Goal: Information Seeking & Learning: Learn about a topic

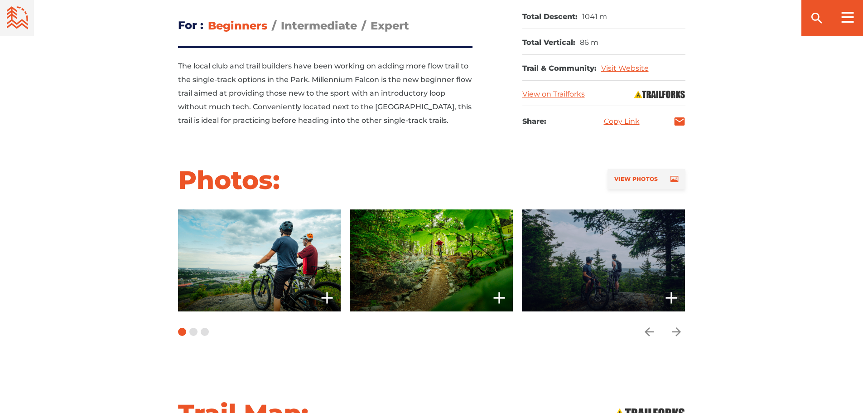
scroll to position [634, 0]
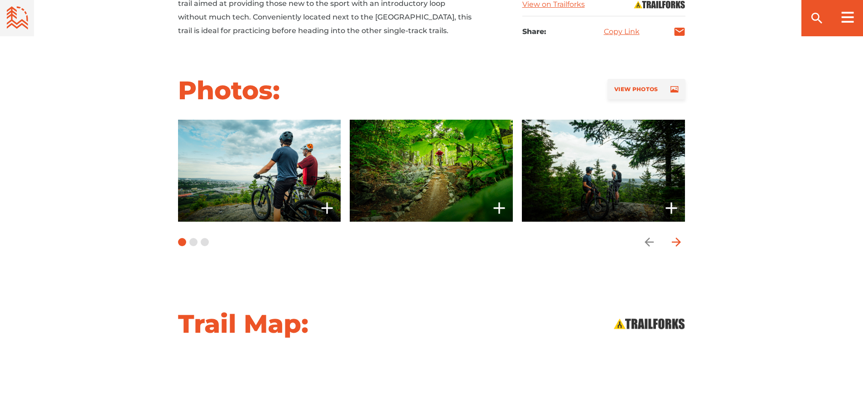
click at [676, 239] on icon "arrow forward" at bounding box center [677, 242] width 14 height 14
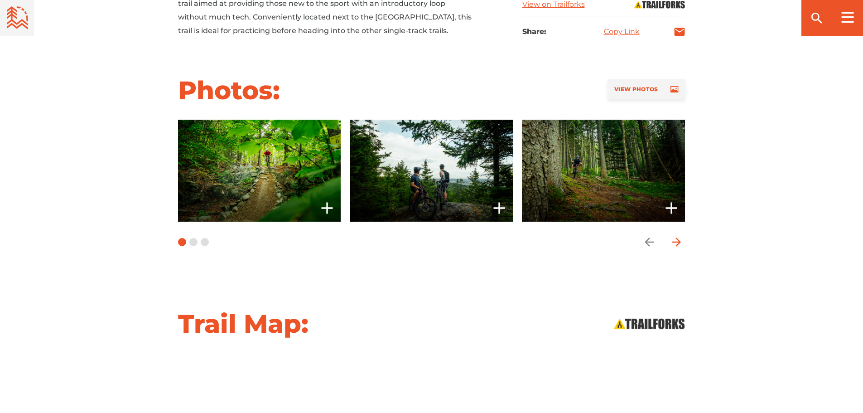
click at [676, 239] on icon "arrow forward" at bounding box center [677, 242] width 14 height 14
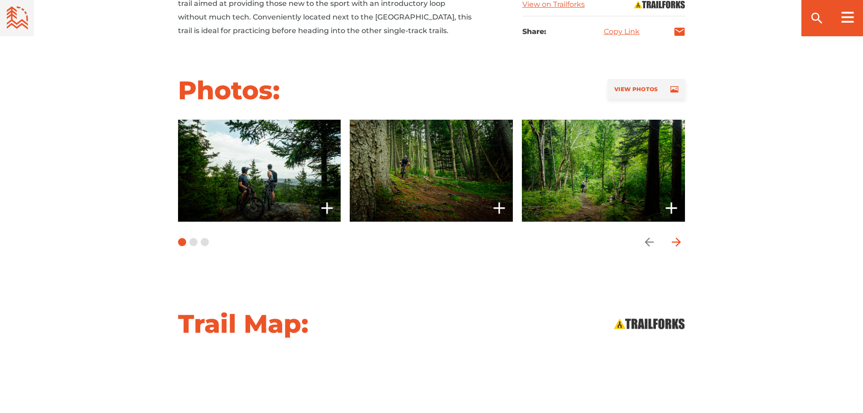
click at [676, 239] on icon "arrow forward" at bounding box center [677, 242] width 14 height 14
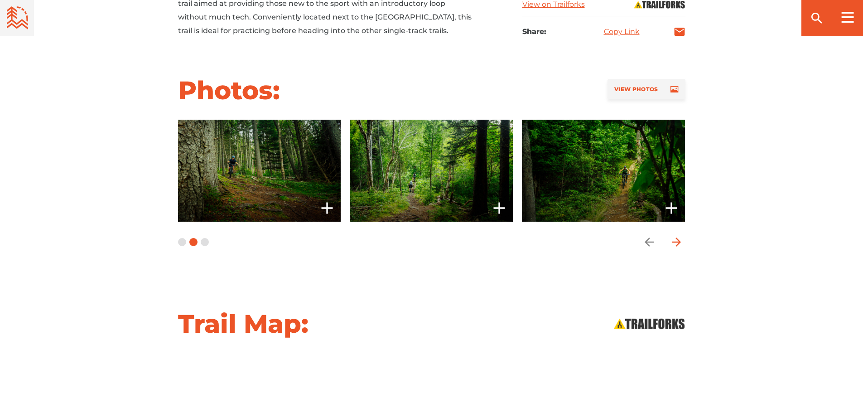
click at [676, 239] on icon "arrow forward" at bounding box center [677, 242] width 14 height 14
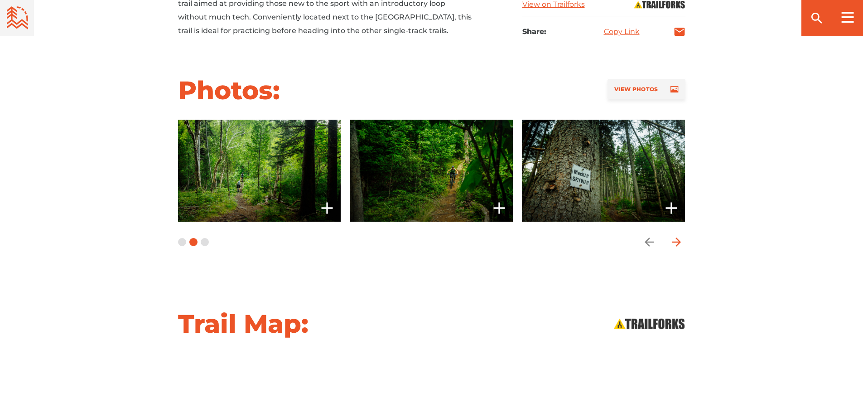
click at [676, 239] on icon "arrow forward" at bounding box center [677, 242] width 14 height 14
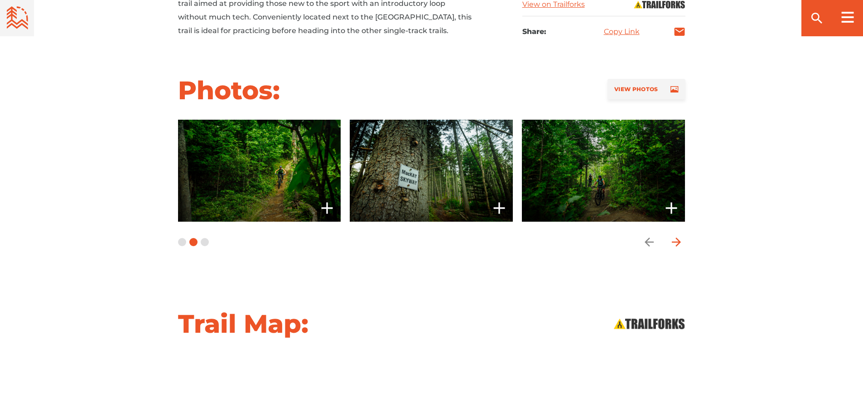
click at [676, 239] on icon "arrow forward" at bounding box center [677, 242] width 14 height 14
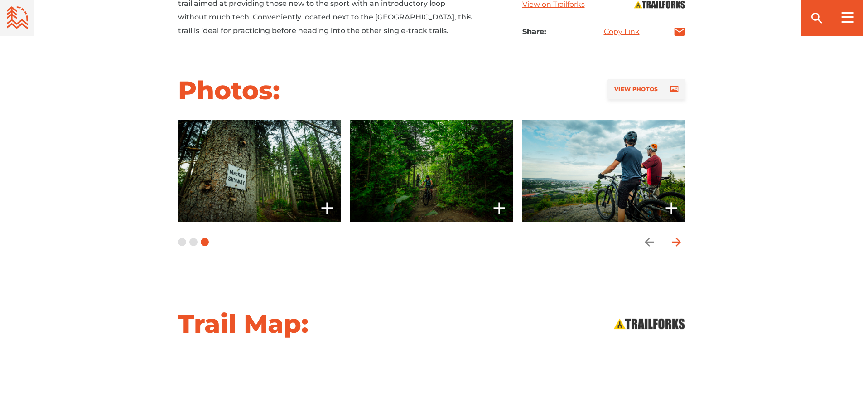
click at [676, 239] on icon "arrow forward" at bounding box center [677, 242] width 14 height 14
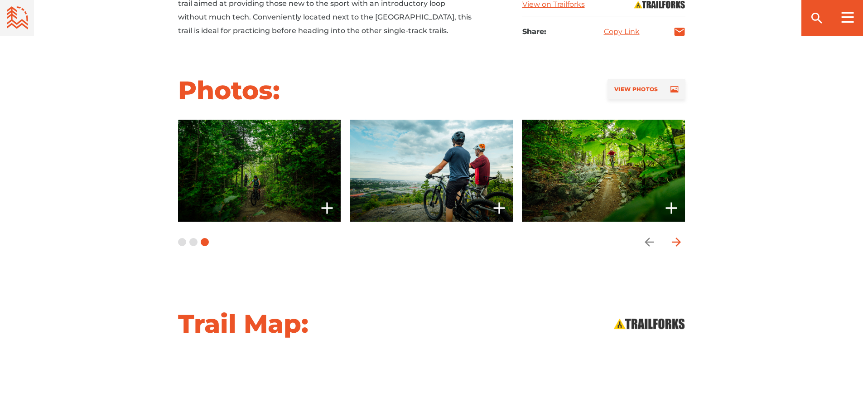
click at [676, 239] on icon "arrow forward" at bounding box center [677, 242] width 14 height 14
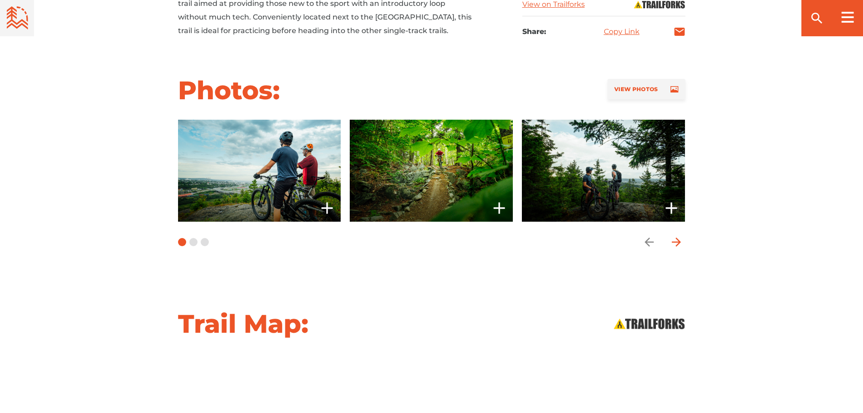
click at [676, 239] on icon "arrow forward" at bounding box center [677, 242] width 14 height 14
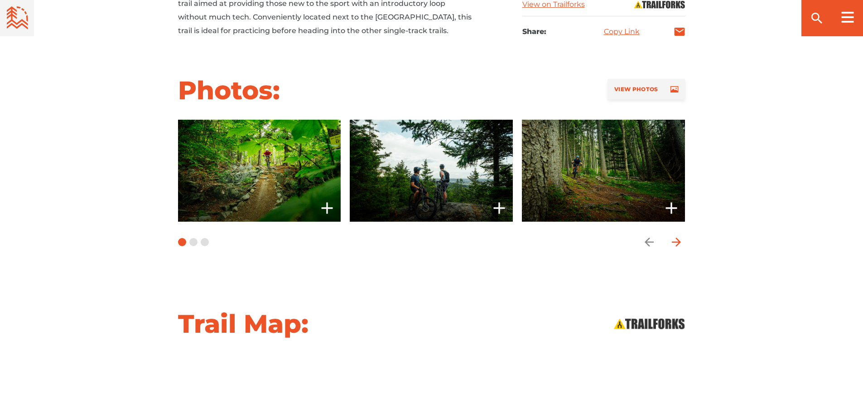
click at [676, 239] on icon "arrow forward" at bounding box center [677, 242] width 14 height 14
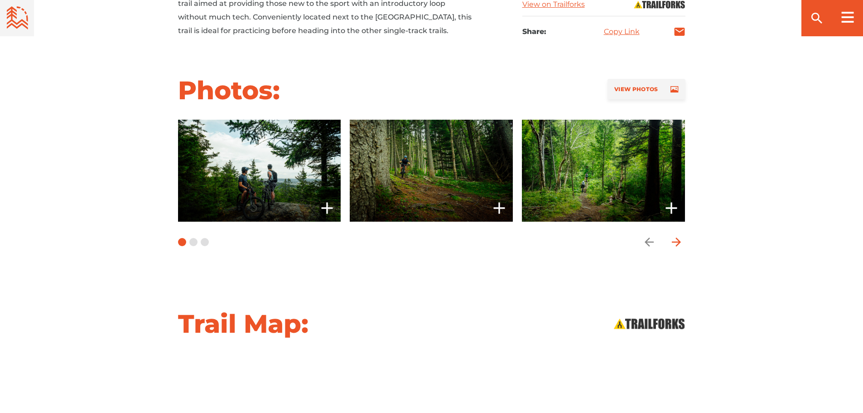
click at [676, 239] on icon "arrow forward" at bounding box center [677, 242] width 14 height 14
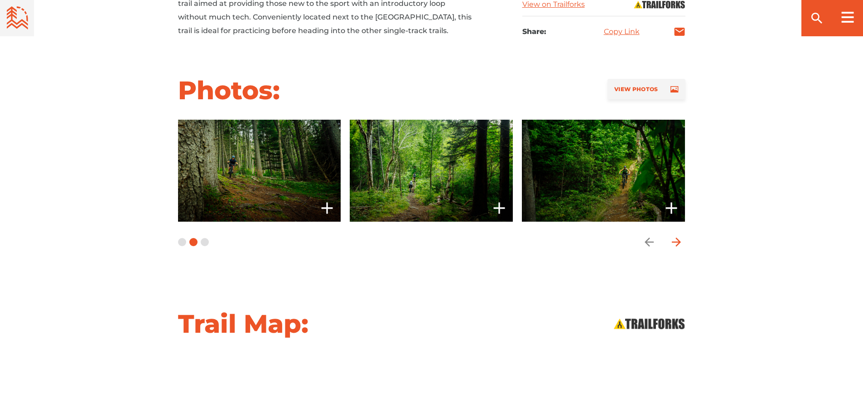
click at [676, 239] on icon "arrow forward" at bounding box center [677, 242] width 14 height 14
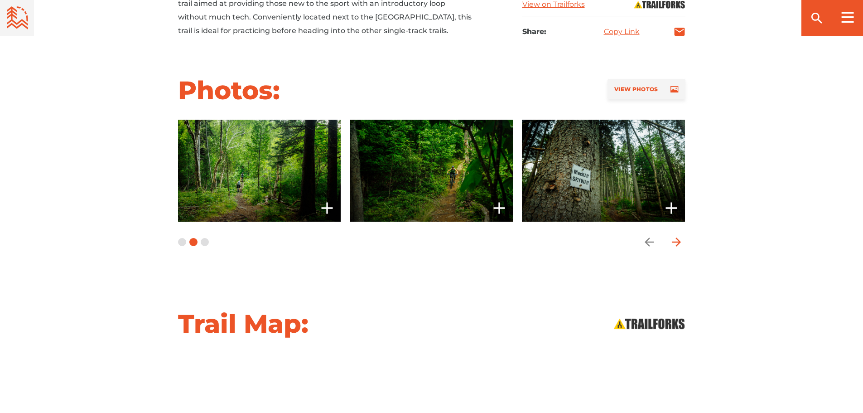
click at [676, 239] on icon "arrow forward" at bounding box center [677, 242] width 14 height 14
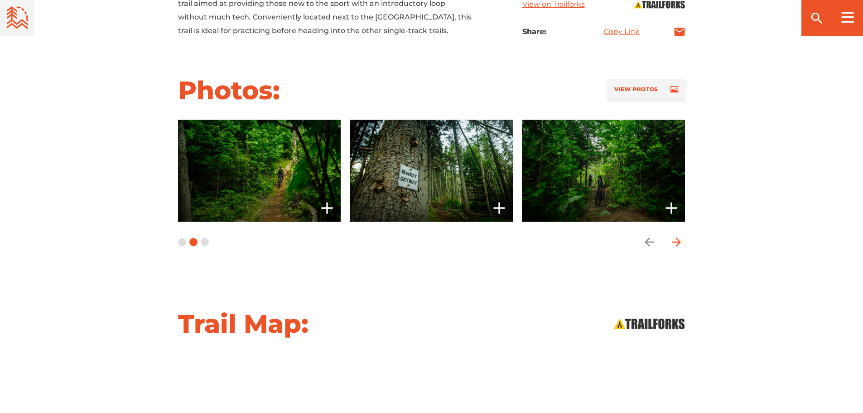
click at [676, 239] on icon "arrow forward" at bounding box center [677, 242] width 14 height 14
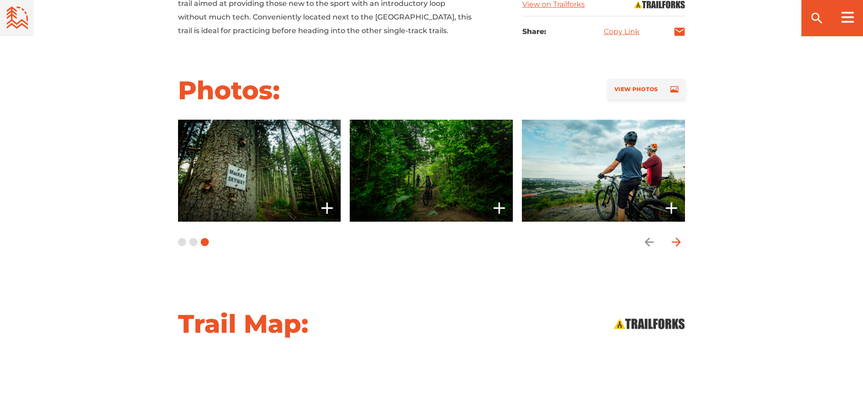
click at [676, 239] on icon "arrow forward" at bounding box center [677, 242] width 14 height 14
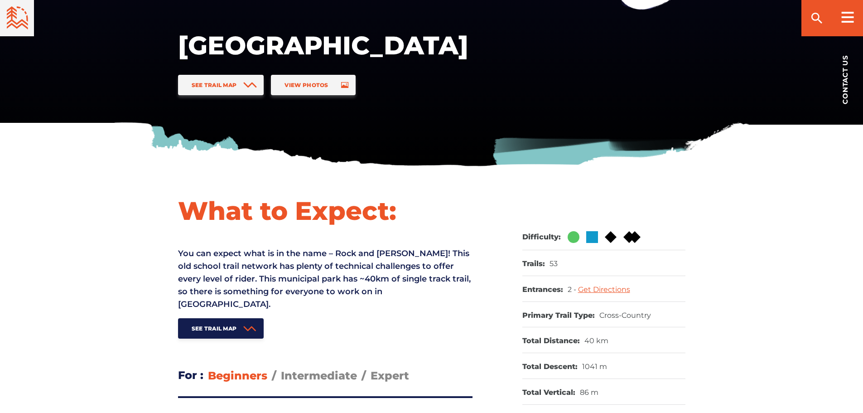
scroll to position [0, 0]
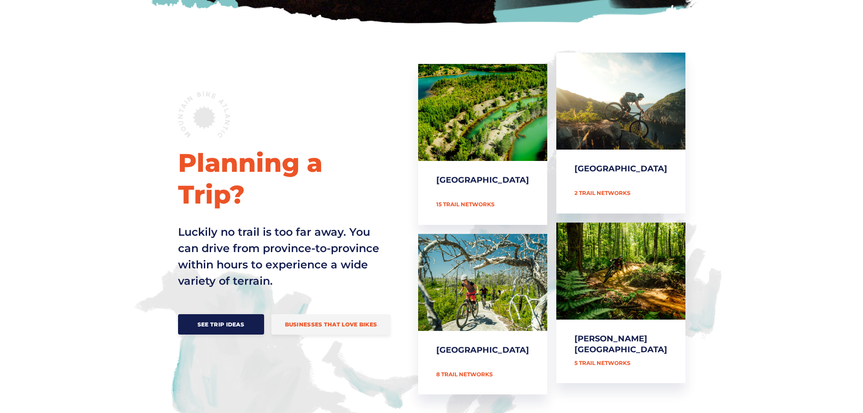
scroll to position [363, 0]
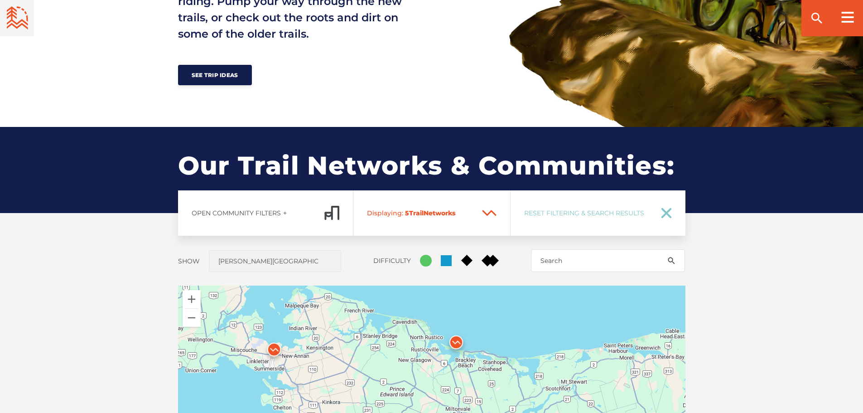
scroll to position [770, 0]
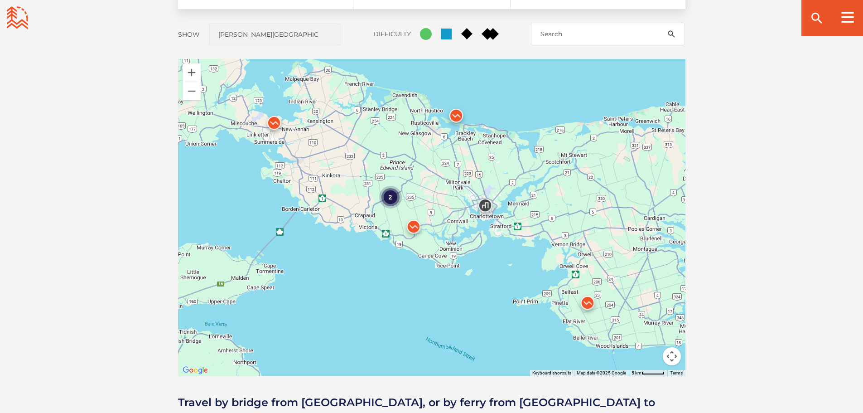
click at [272, 123] on img at bounding box center [274, 125] width 34 height 34
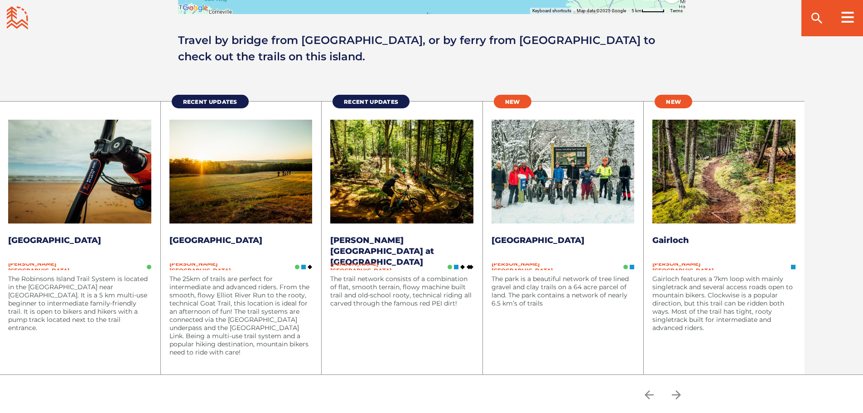
scroll to position [1133, 0]
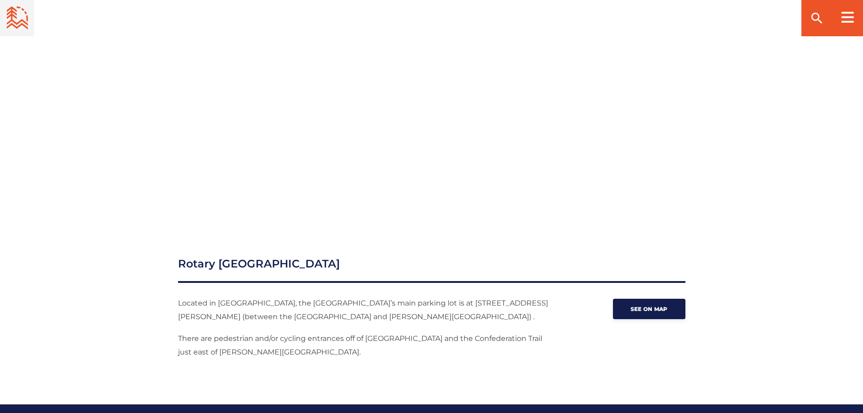
scroll to position [1042, 0]
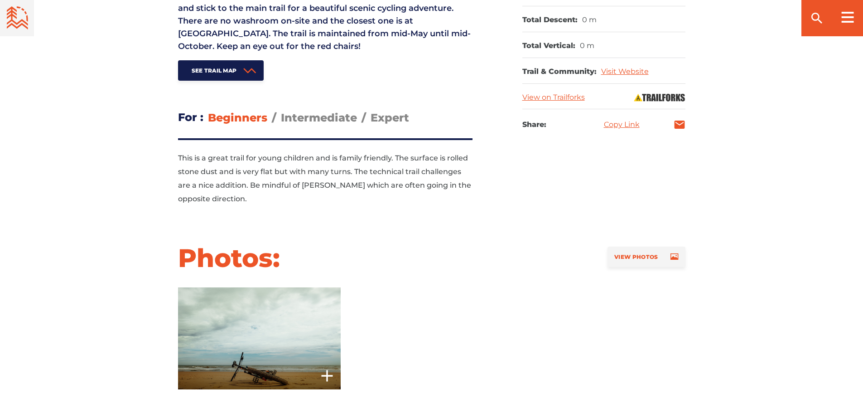
scroll to position [363, 0]
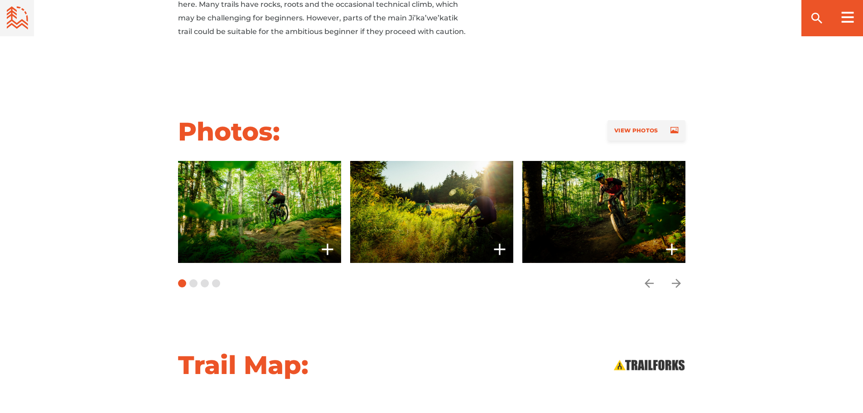
scroll to position [680, 0]
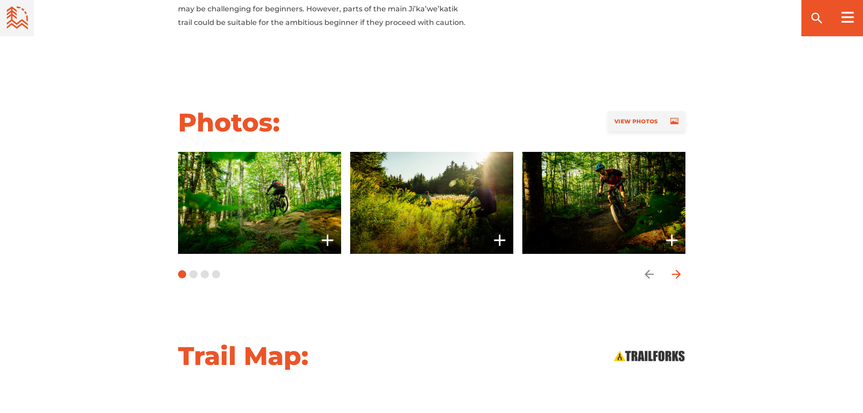
click at [675, 267] on icon "arrow forward" at bounding box center [677, 274] width 14 height 14
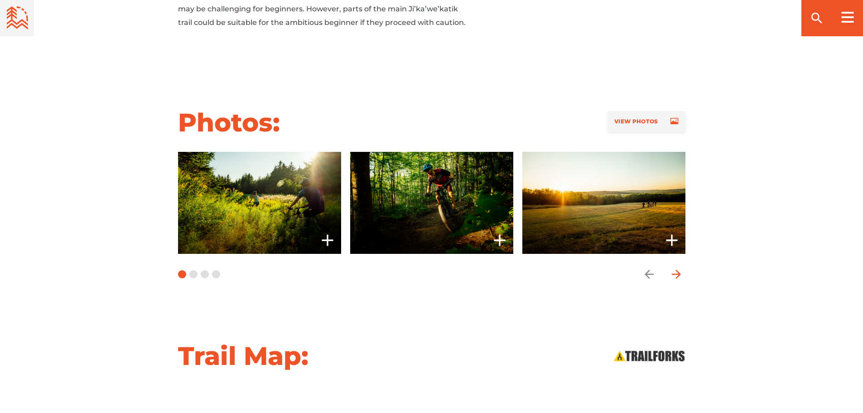
click at [675, 267] on icon "arrow forward" at bounding box center [677, 274] width 14 height 14
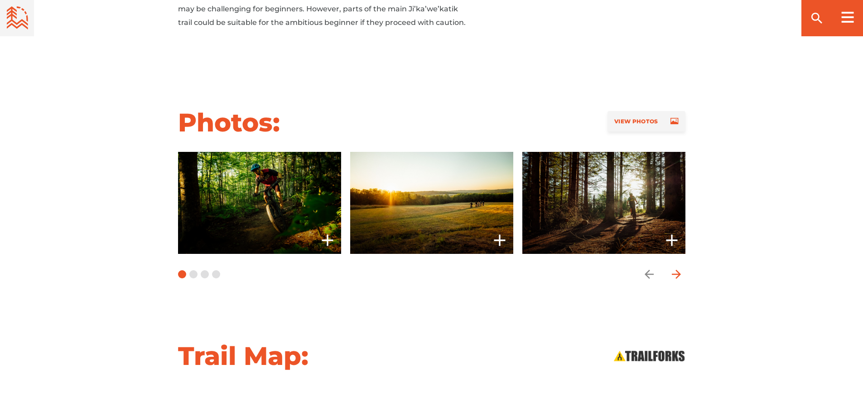
click at [675, 267] on icon "arrow forward" at bounding box center [677, 274] width 14 height 14
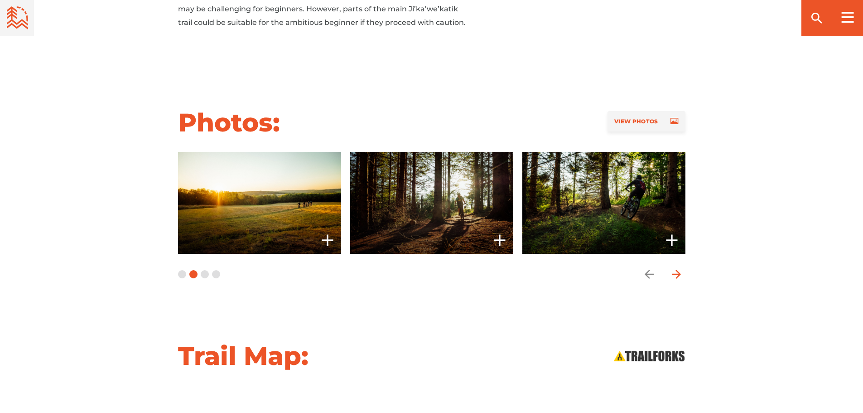
click at [676, 267] on icon "arrow forward" at bounding box center [677, 274] width 14 height 14
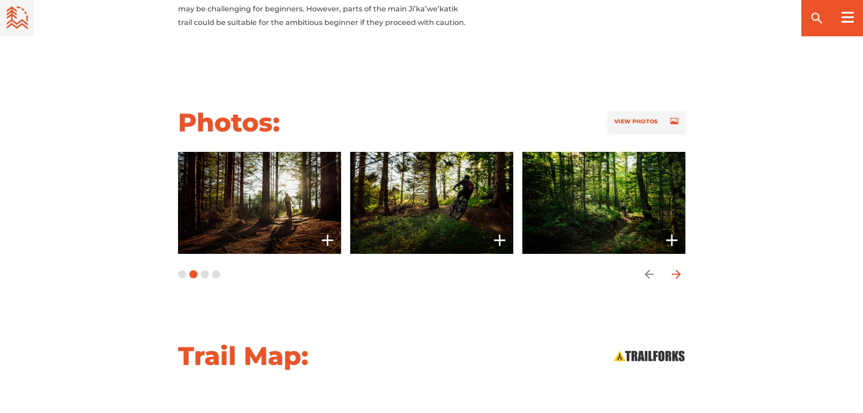
click at [676, 267] on icon "arrow forward" at bounding box center [677, 274] width 14 height 14
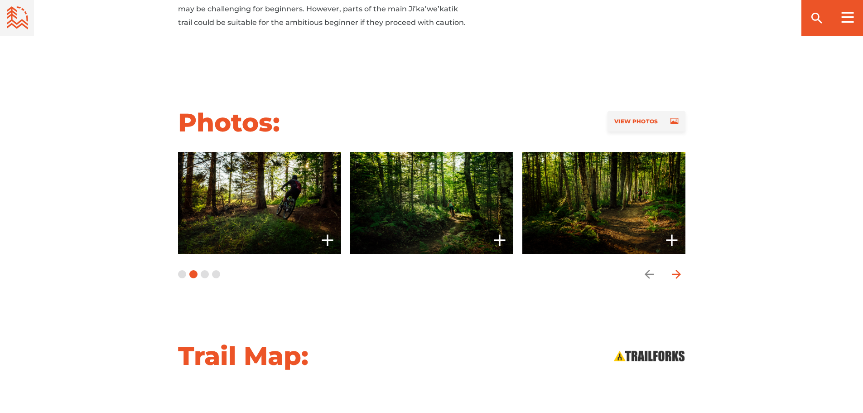
click at [676, 267] on icon "arrow forward" at bounding box center [677, 274] width 14 height 14
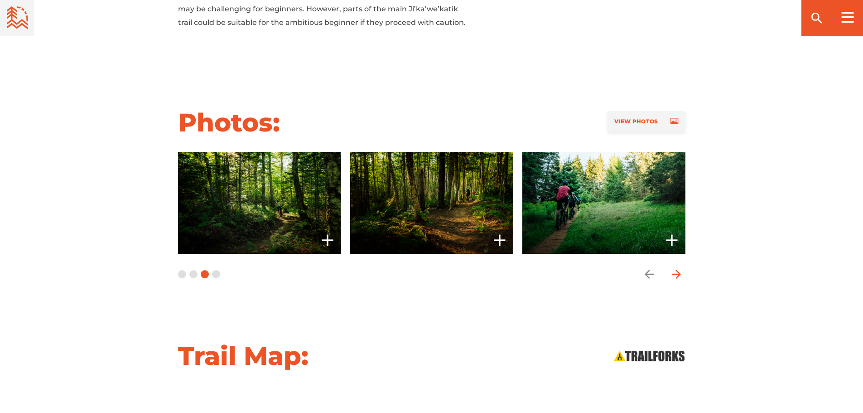
click at [676, 267] on icon "arrow forward" at bounding box center [677, 274] width 14 height 14
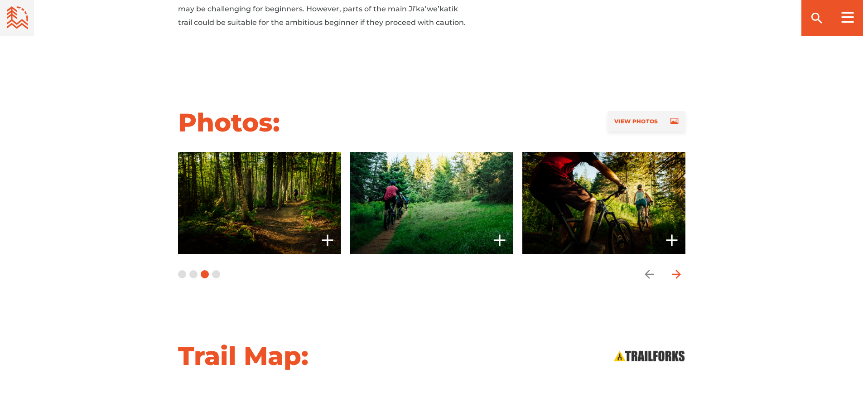
click at [676, 267] on icon "arrow forward" at bounding box center [677, 274] width 14 height 14
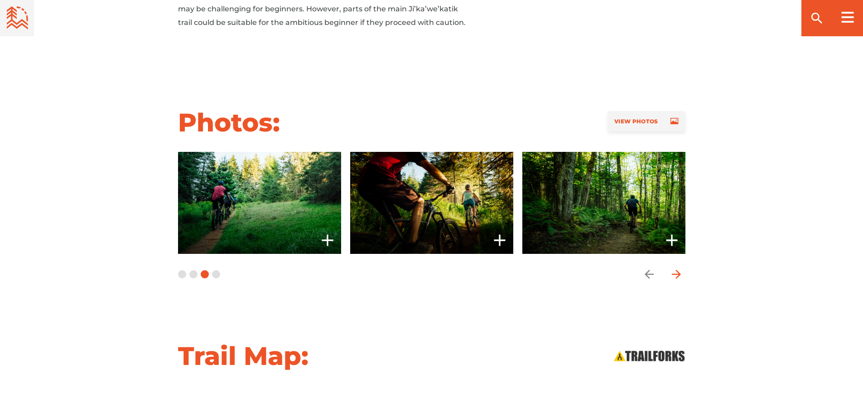
click at [676, 267] on icon "arrow forward" at bounding box center [677, 274] width 14 height 14
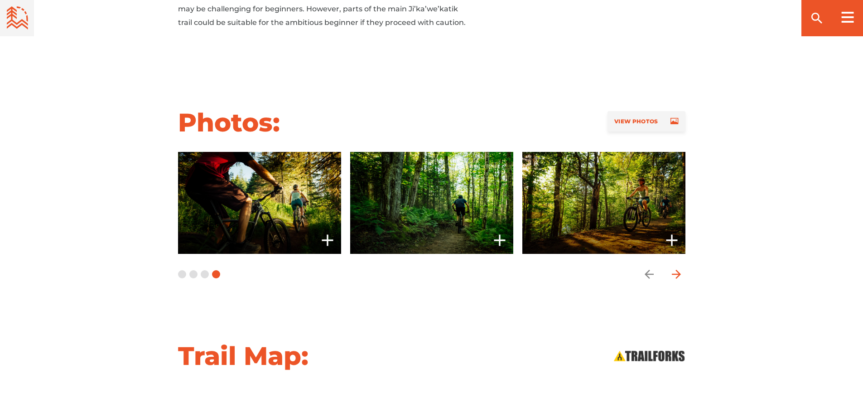
click at [676, 267] on icon "arrow forward" at bounding box center [677, 274] width 14 height 14
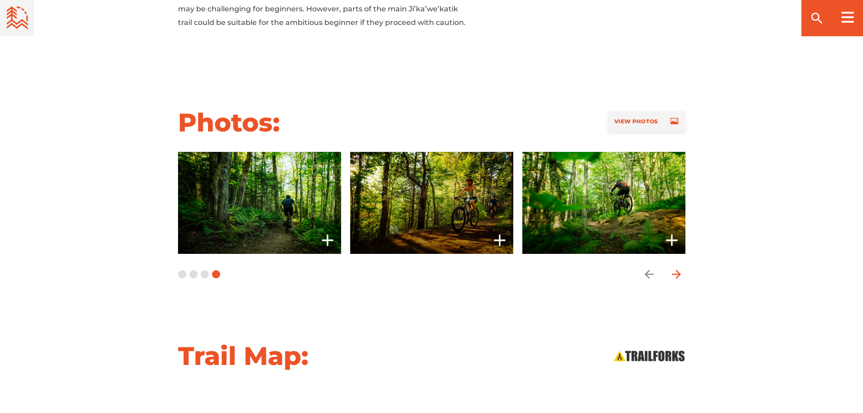
click at [676, 267] on icon "arrow forward" at bounding box center [677, 274] width 14 height 14
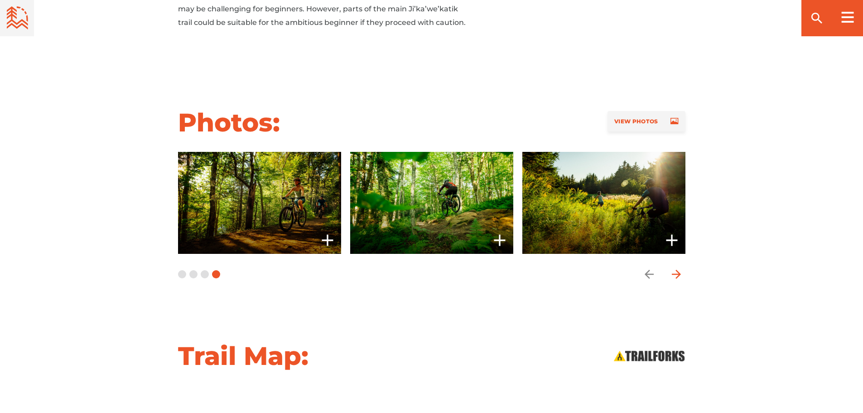
click at [676, 267] on icon "arrow forward" at bounding box center [677, 274] width 14 height 14
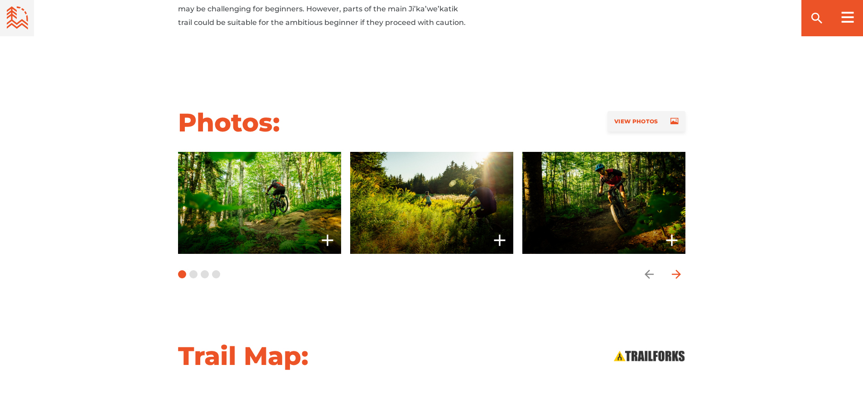
click at [676, 267] on icon "arrow forward" at bounding box center [677, 274] width 14 height 14
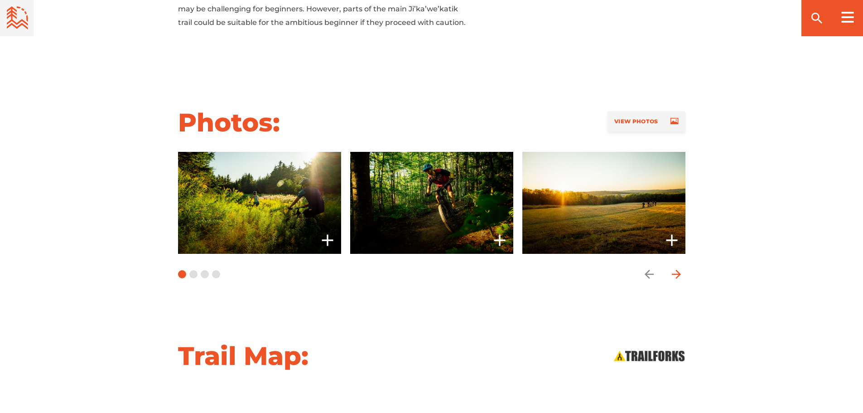
click at [676, 267] on icon "arrow forward" at bounding box center [677, 274] width 14 height 14
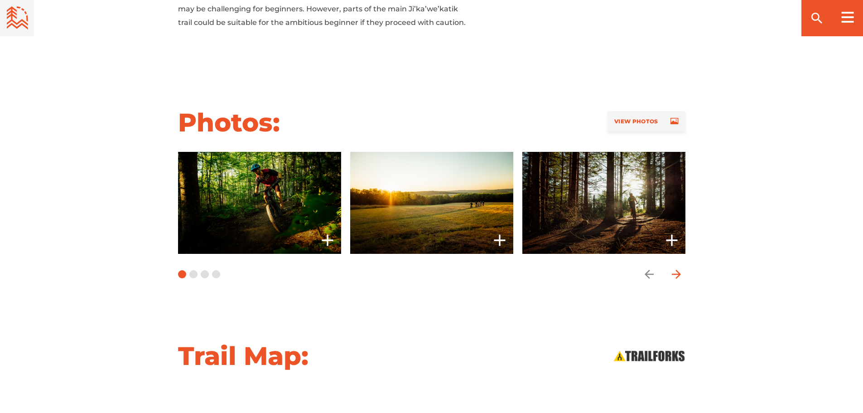
click at [676, 267] on icon "arrow forward" at bounding box center [677, 274] width 14 height 14
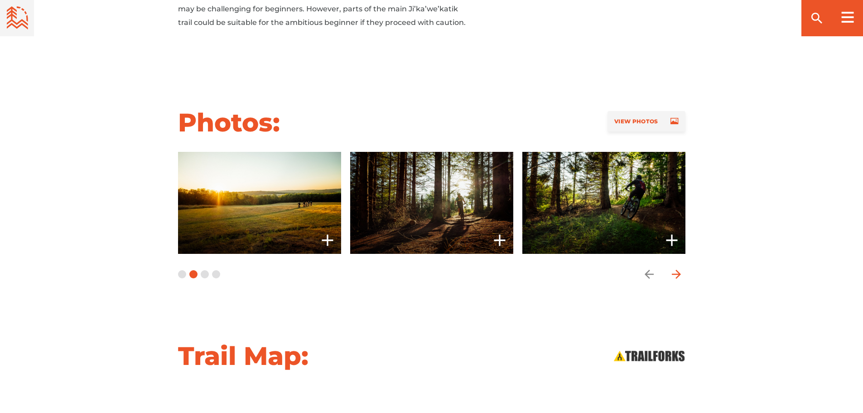
click at [676, 267] on icon "arrow forward" at bounding box center [677, 274] width 14 height 14
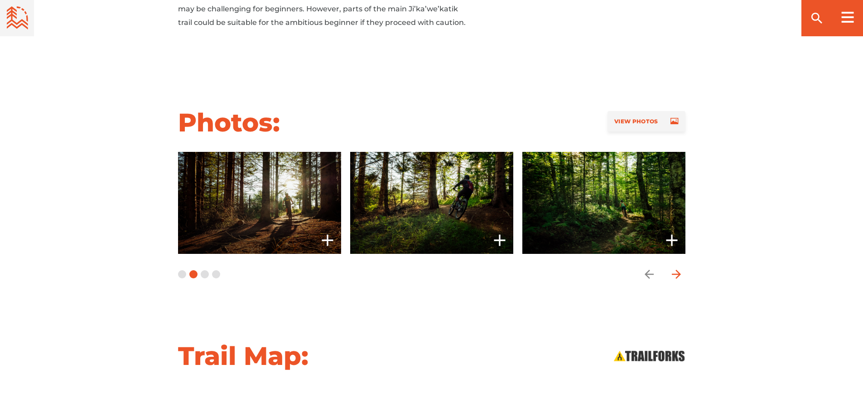
click at [676, 267] on icon "arrow forward" at bounding box center [677, 274] width 14 height 14
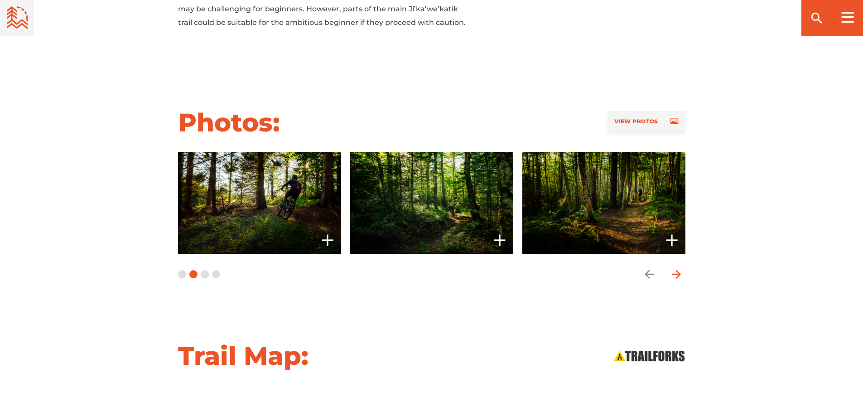
click at [676, 267] on icon "arrow forward" at bounding box center [677, 274] width 14 height 14
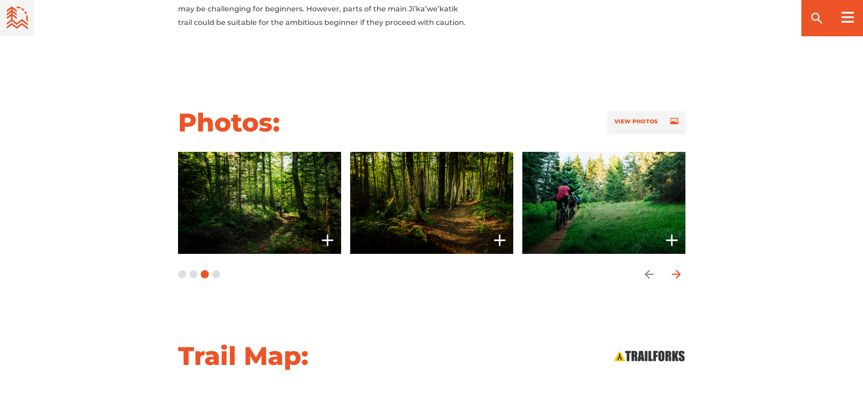
click at [676, 267] on icon "arrow forward" at bounding box center [677, 274] width 14 height 14
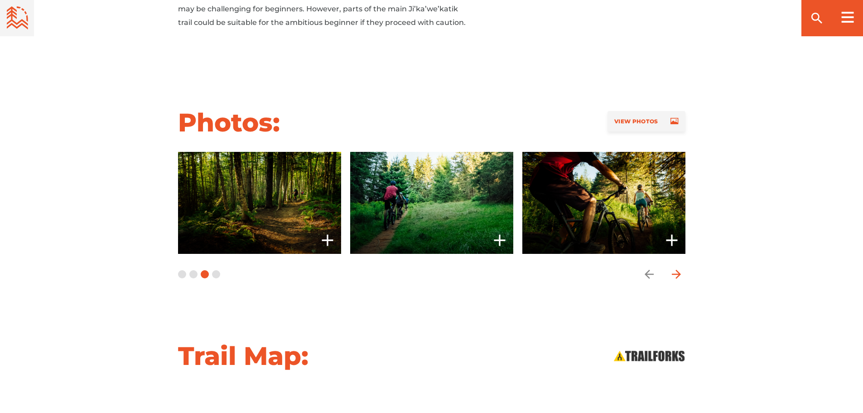
click at [676, 267] on icon "arrow forward" at bounding box center [677, 274] width 14 height 14
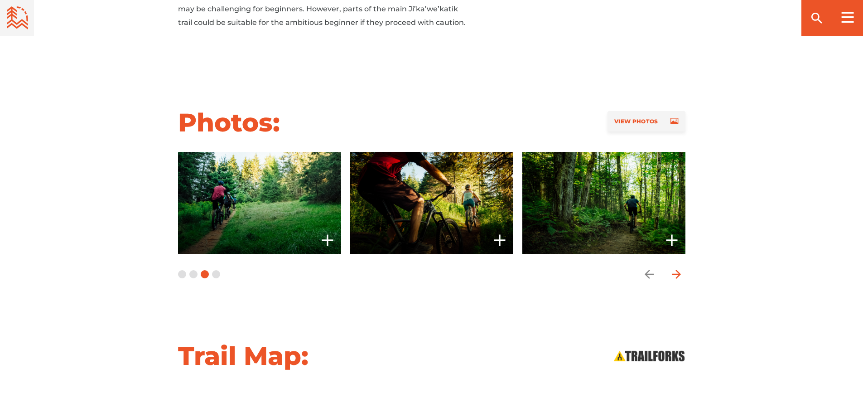
click at [676, 267] on icon "arrow forward" at bounding box center [677, 274] width 14 height 14
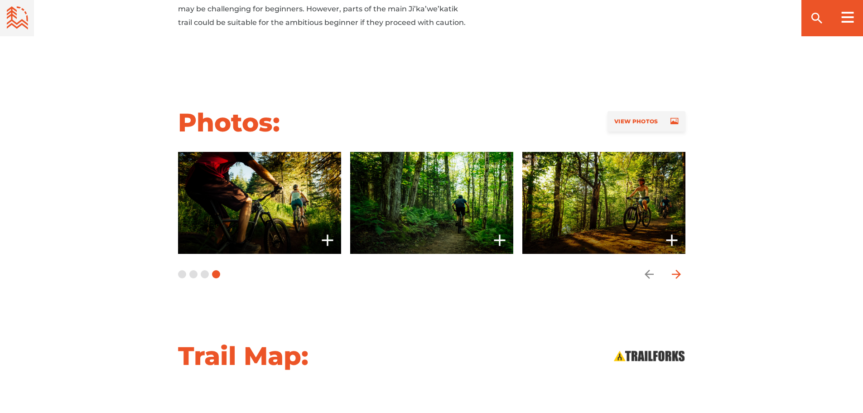
click at [676, 267] on icon "arrow forward" at bounding box center [677, 274] width 14 height 14
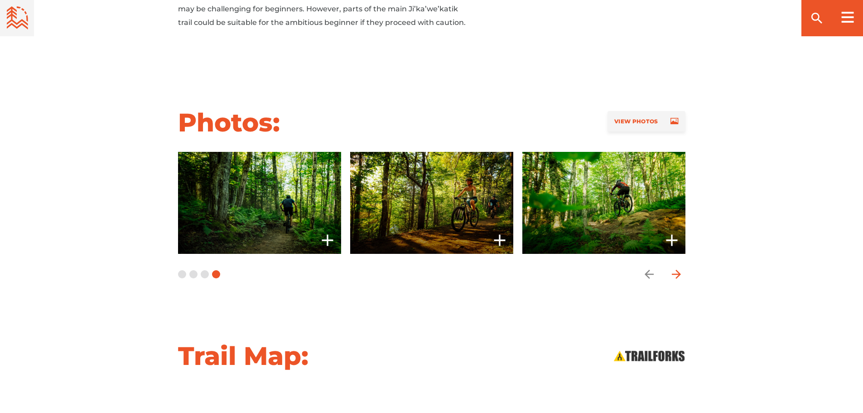
click at [676, 267] on icon "arrow forward" at bounding box center [677, 274] width 14 height 14
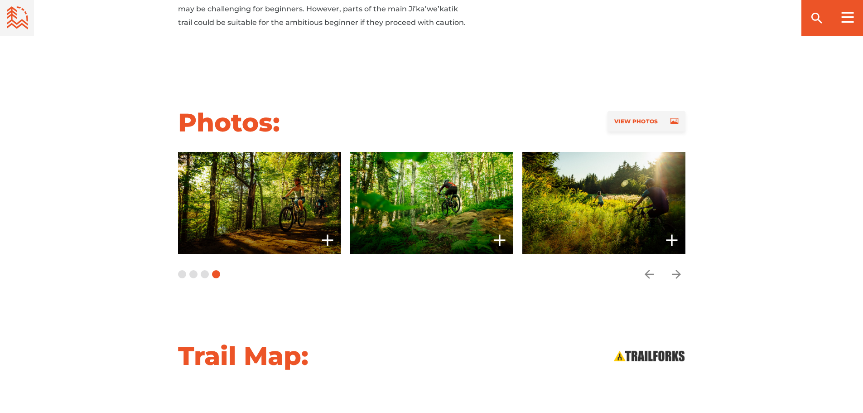
click at [740, 208] on div "slide 15 to 17 of 12" at bounding box center [432, 203] width 634 height 102
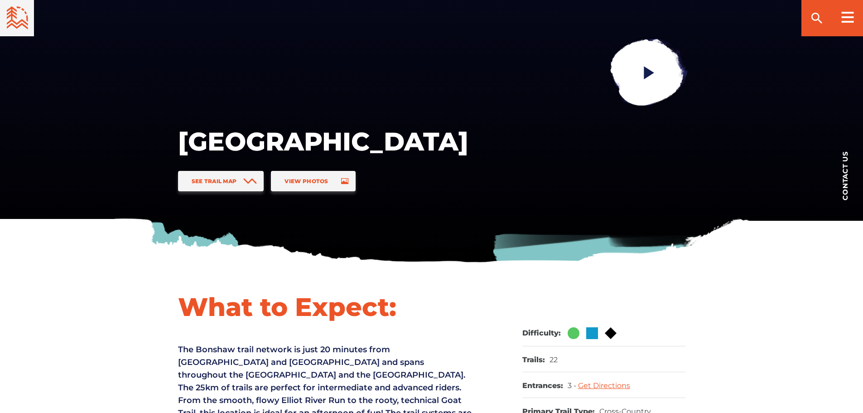
scroll to position [91, 0]
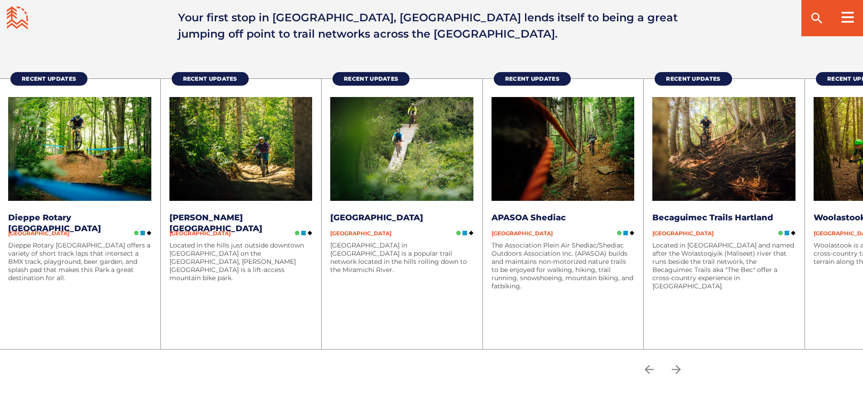
scroll to position [1178, 0]
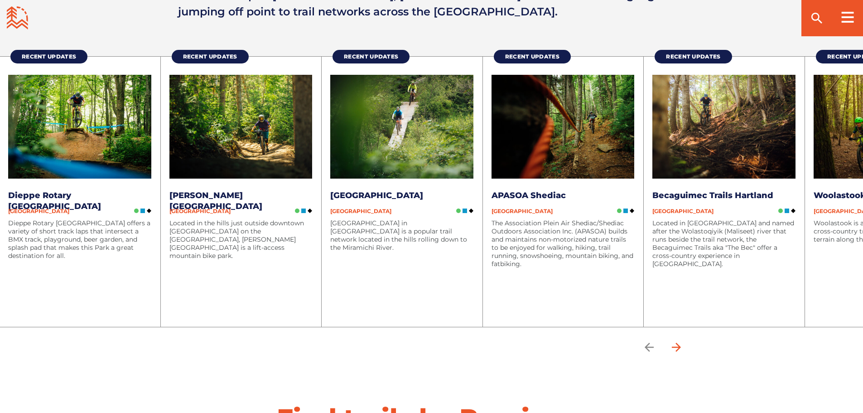
click at [681, 346] on icon "arrow forward" at bounding box center [676, 347] width 9 height 9
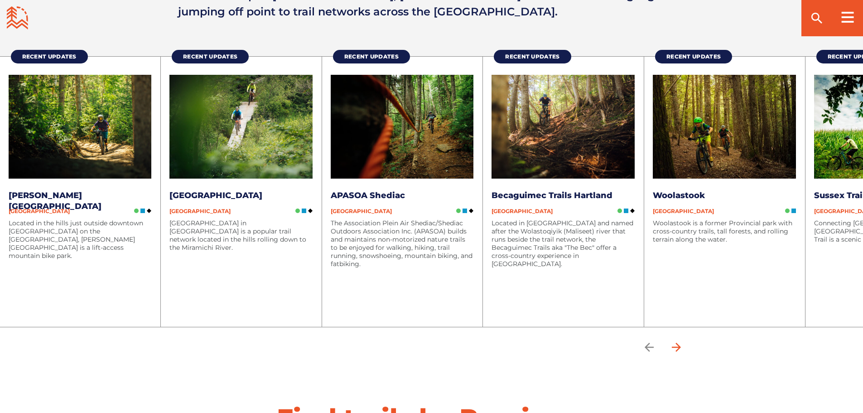
click at [681, 346] on icon "arrow forward" at bounding box center [676, 347] width 9 height 9
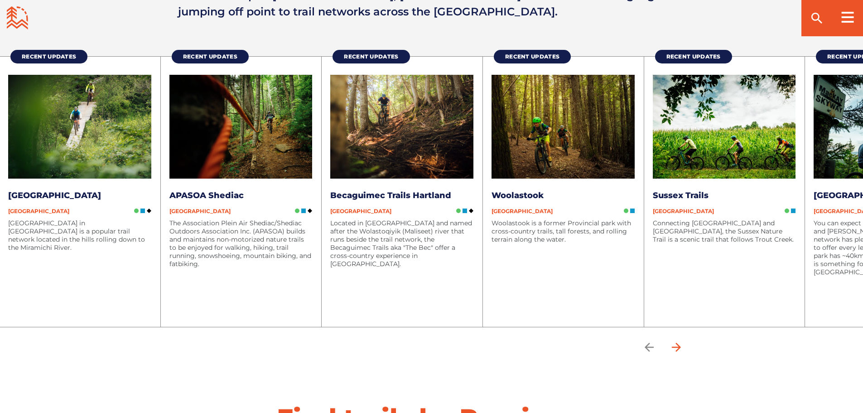
click at [681, 346] on icon "arrow forward" at bounding box center [676, 347] width 9 height 9
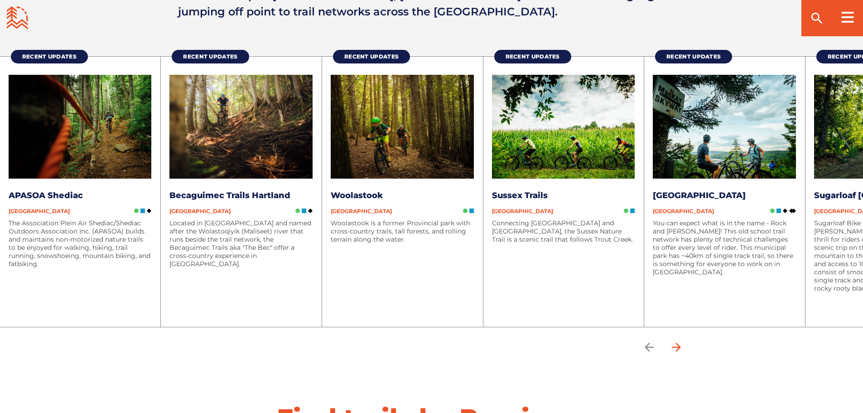
click at [681, 346] on icon "arrow forward" at bounding box center [676, 347] width 9 height 9
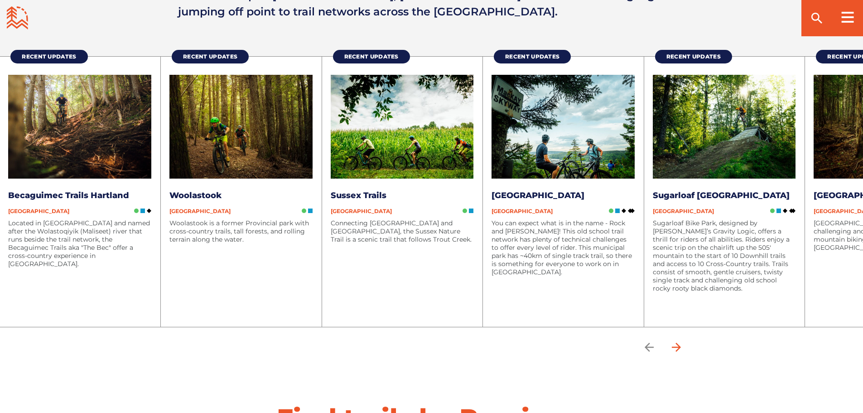
click at [681, 346] on icon "arrow forward" at bounding box center [676, 347] width 9 height 9
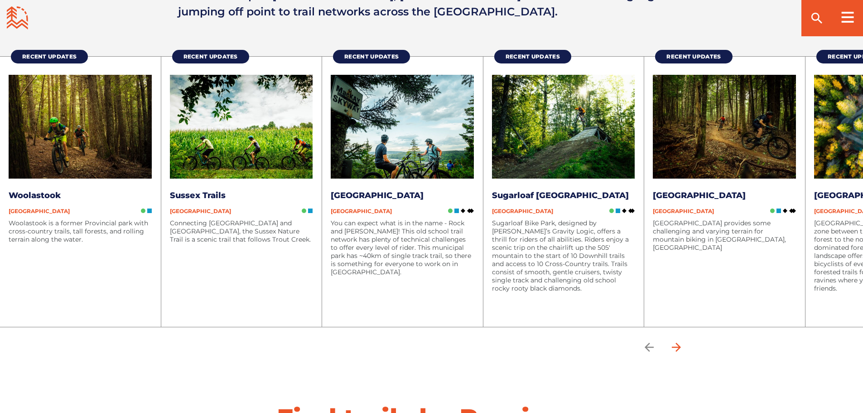
click at [681, 346] on icon "arrow forward" at bounding box center [676, 347] width 9 height 9
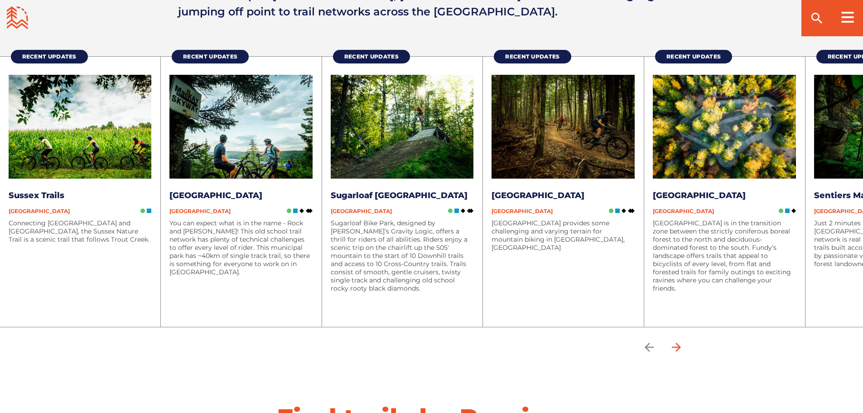
click at [681, 346] on icon "arrow forward" at bounding box center [676, 347] width 9 height 9
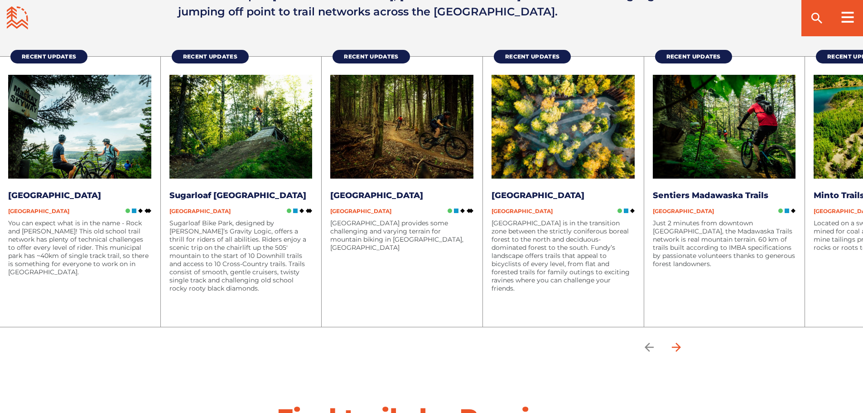
click at [681, 346] on icon "arrow forward" at bounding box center [676, 347] width 9 height 9
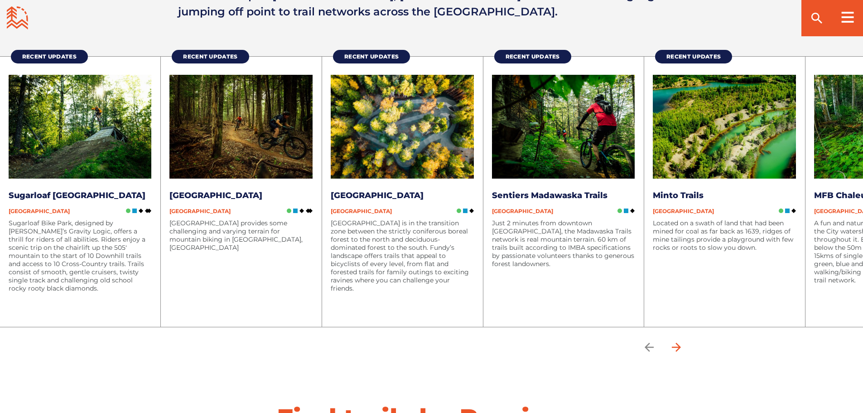
click at [681, 346] on icon "arrow forward" at bounding box center [676, 347] width 9 height 9
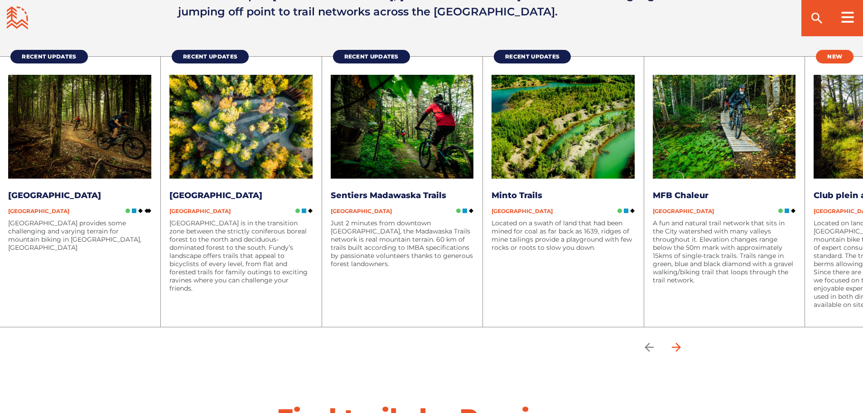
click at [681, 346] on icon "arrow forward" at bounding box center [676, 347] width 9 height 9
click at [677, 346] on icon "arrow forward" at bounding box center [676, 347] width 9 height 9
click at [683, 346] on icon "arrow forward" at bounding box center [677, 347] width 14 height 14
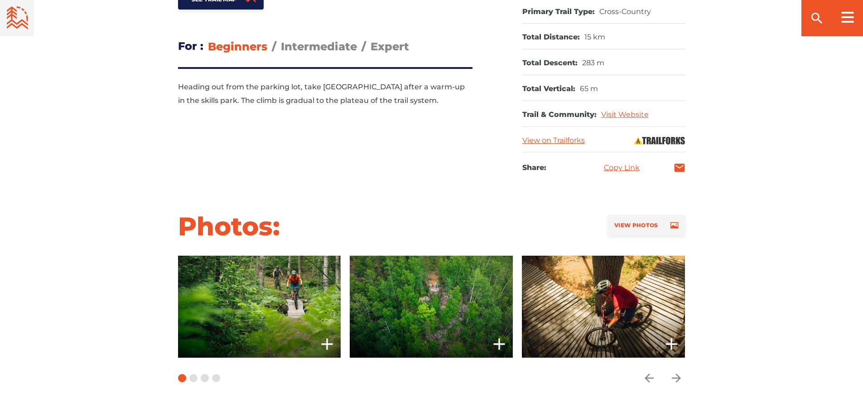
scroll to position [680, 0]
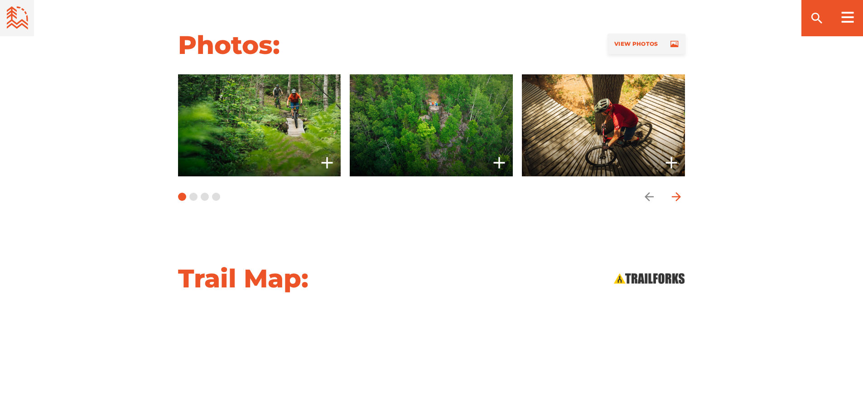
click at [677, 197] on icon "arrow forward" at bounding box center [676, 196] width 9 height 9
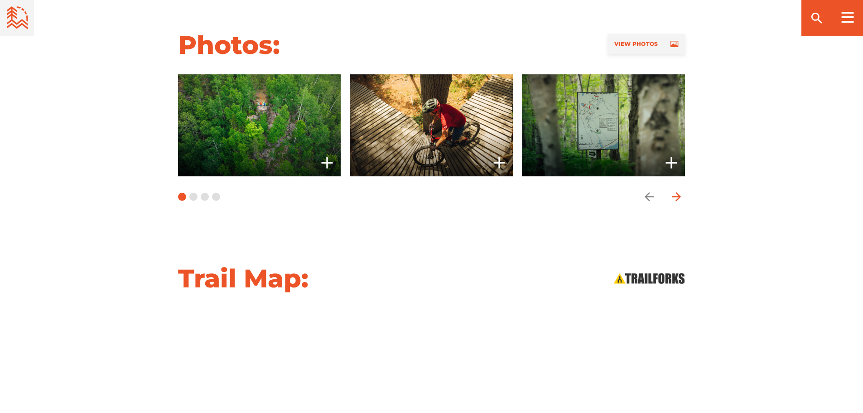
click at [677, 197] on icon "arrow forward" at bounding box center [676, 196] width 9 height 9
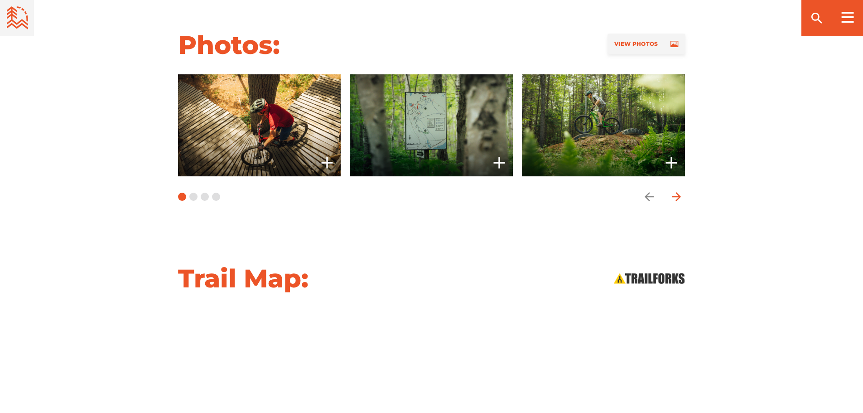
click at [677, 197] on icon "arrow forward" at bounding box center [676, 196] width 9 height 9
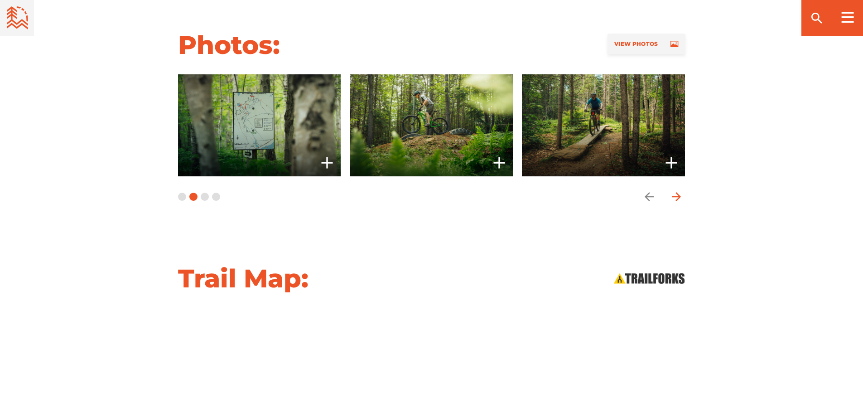
click at [677, 197] on icon "arrow forward" at bounding box center [676, 196] width 9 height 9
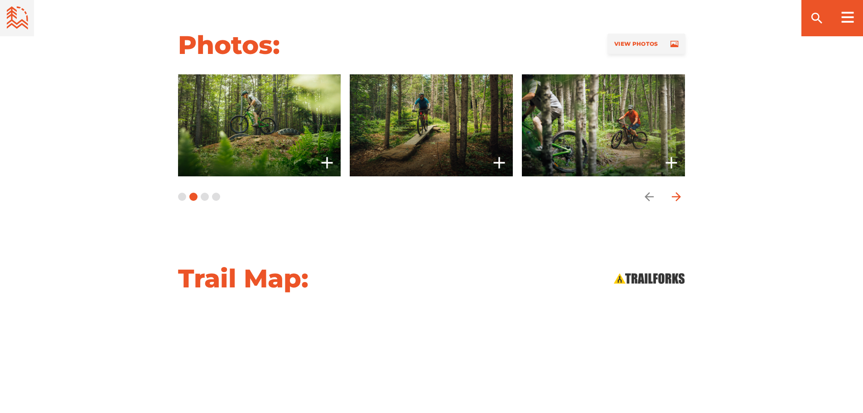
click at [677, 197] on icon "arrow forward" at bounding box center [676, 196] width 9 height 9
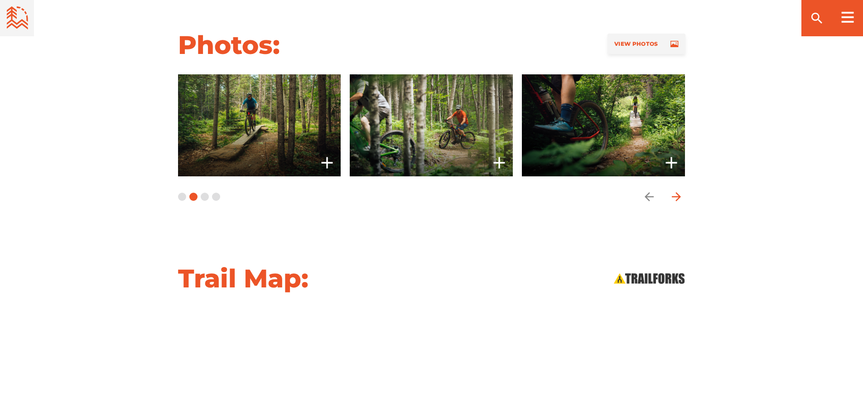
click at [677, 197] on icon "arrow forward" at bounding box center [676, 196] width 9 height 9
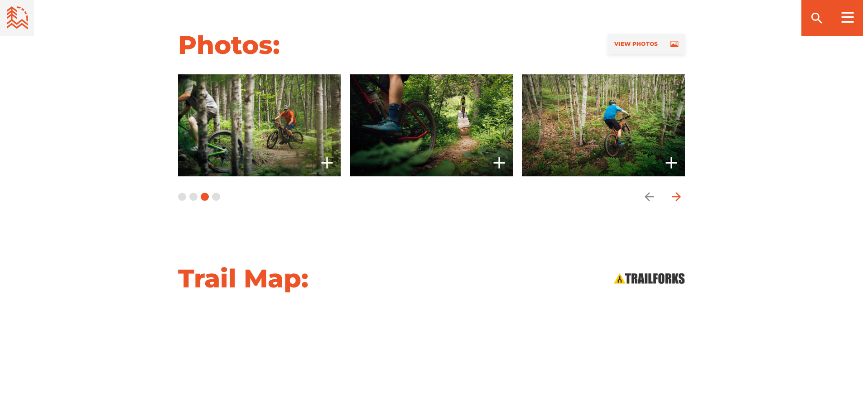
click at [677, 197] on icon "arrow forward" at bounding box center [676, 196] width 9 height 9
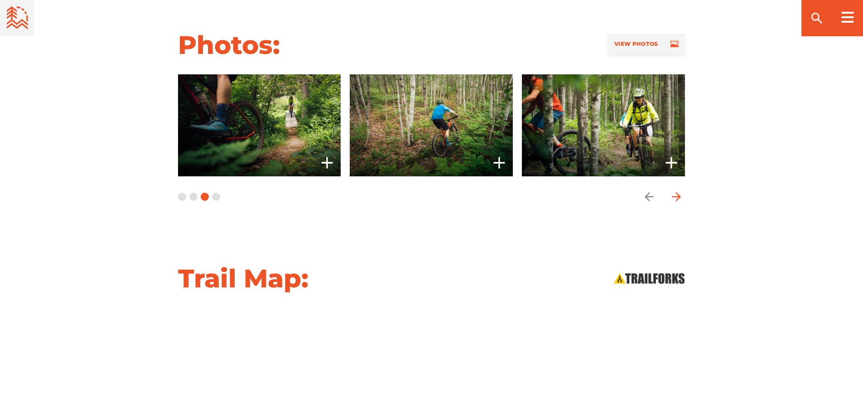
click at [677, 197] on icon "arrow forward" at bounding box center [676, 196] width 9 height 9
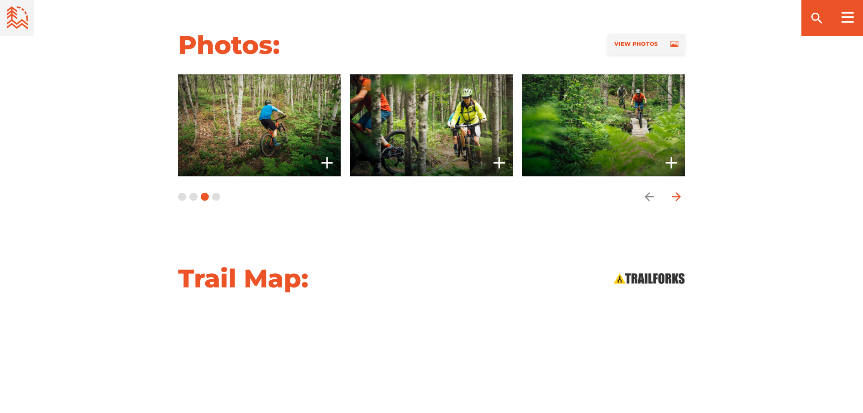
click at [677, 197] on icon "arrow forward" at bounding box center [676, 196] width 9 height 9
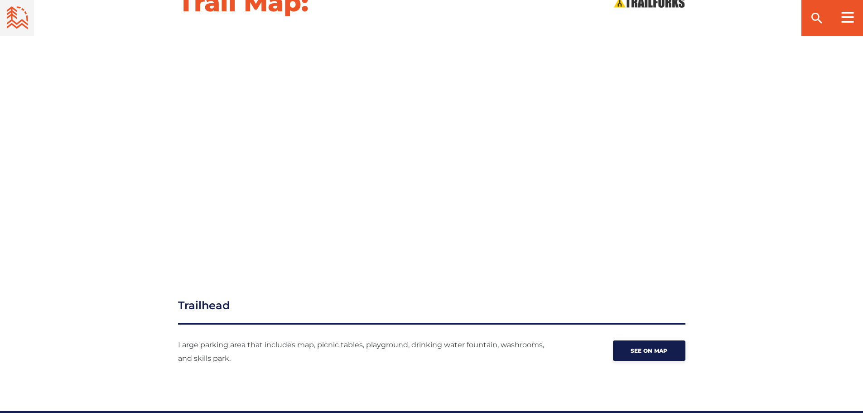
scroll to position [997, 0]
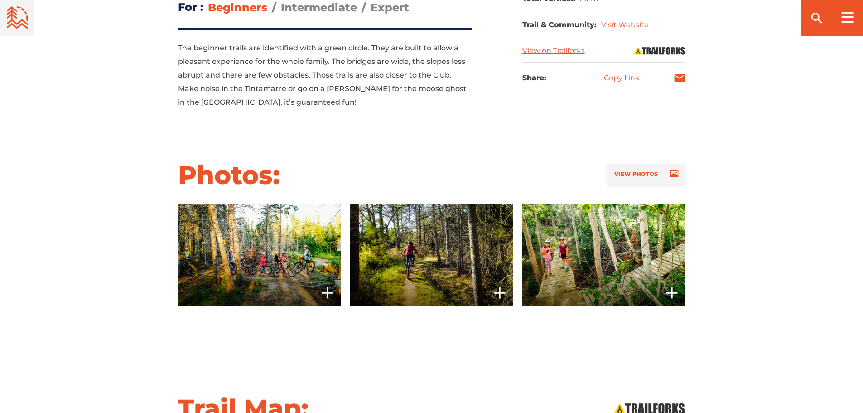
scroll to position [453, 0]
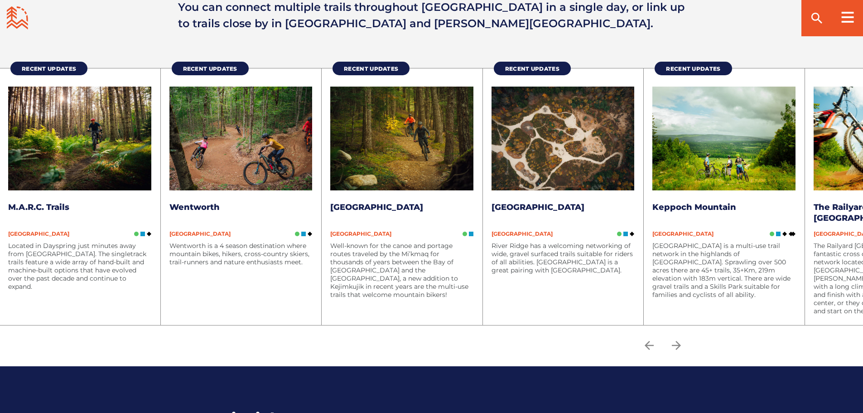
scroll to position [1178, 0]
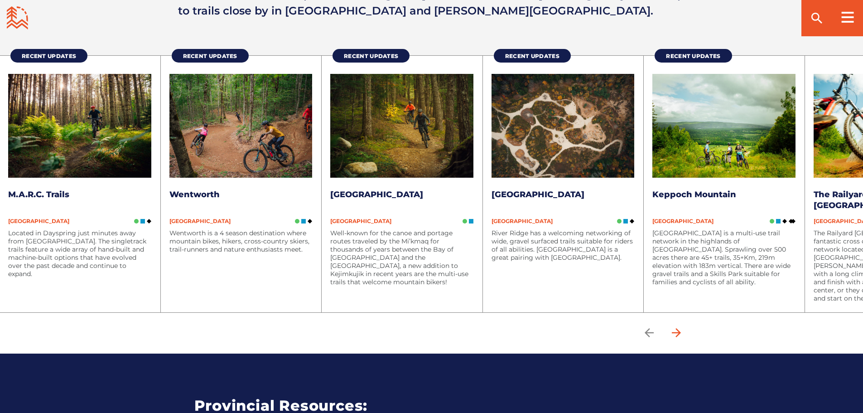
click at [681, 334] on icon "arrow forward" at bounding box center [676, 332] width 9 height 9
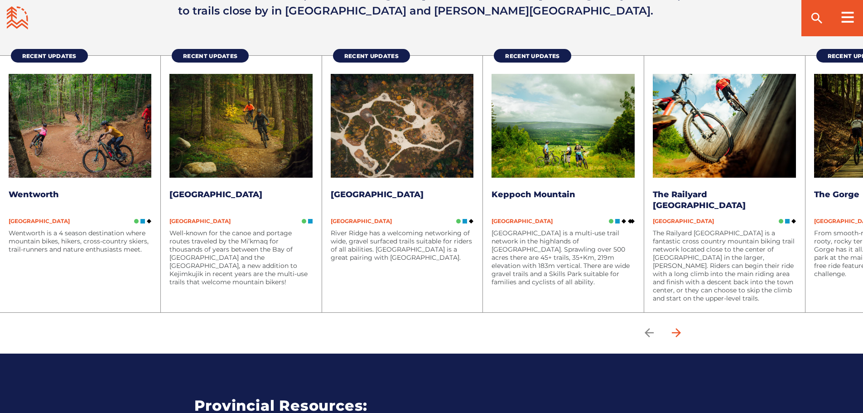
click at [681, 334] on icon "arrow forward" at bounding box center [676, 332] width 9 height 9
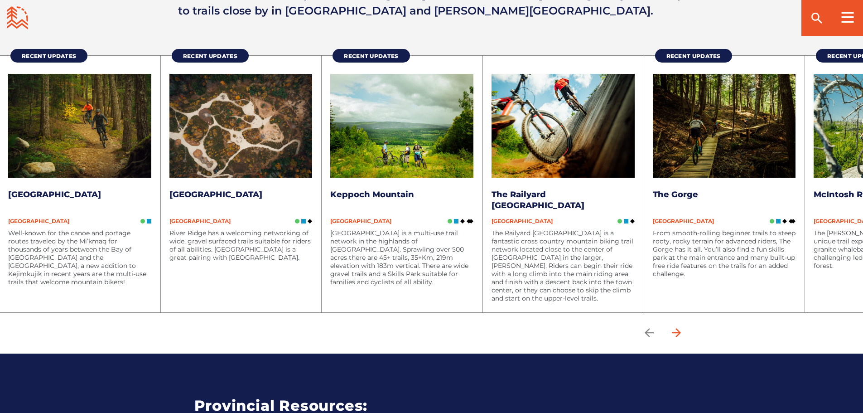
click at [681, 334] on icon "arrow forward" at bounding box center [676, 332] width 9 height 9
click at [681, 333] on icon "arrow forward" at bounding box center [676, 332] width 9 height 9
click at [677, 331] on icon "arrow forward" at bounding box center [677, 333] width 14 height 14
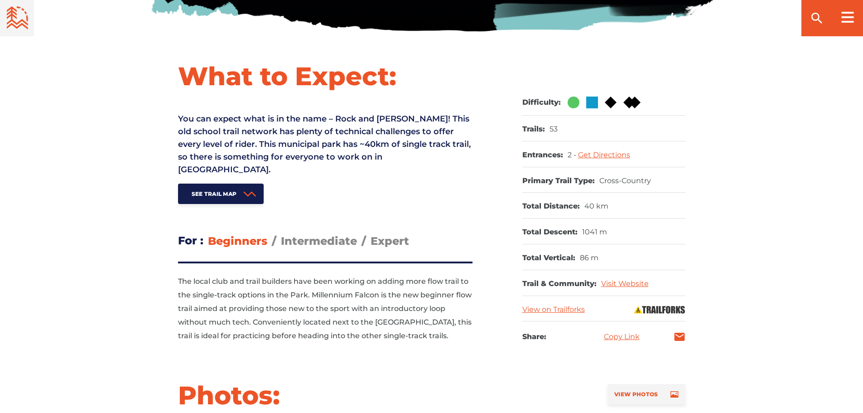
scroll to position [363, 0]
